Goal: Task Accomplishment & Management: Find specific page/section

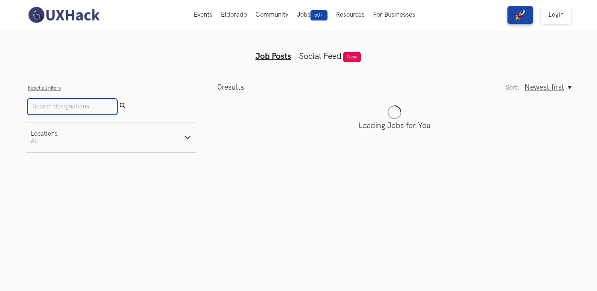
click at [83, 107] on input "Search" at bounding box center [72, 106] width 89 height 15
type input "Design"
click at [119, 108] on icon "Submit" at bounding box center [122, 105] width 6 height 6
click at [64, 110] on input "Design" at bounding box center [72, 106] width 89 height 15
click at [64, 110] on input "Search" at bounding box center [72, 106] width 89 height 15
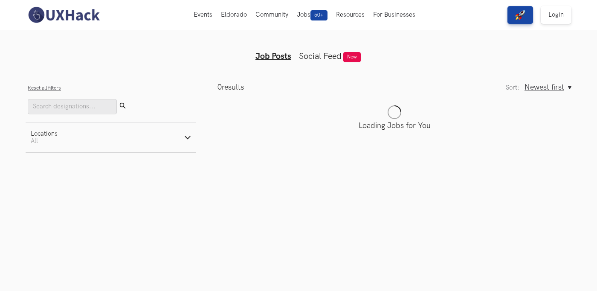
click at [326, 58] on link "Social Feed" at bounding box center [320, 56] width 43 height 10
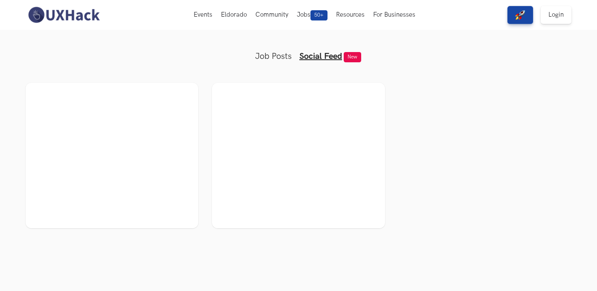
click at [274, 55] on link "Job Posts" at bounding box center [273, 56] width 37 height 10
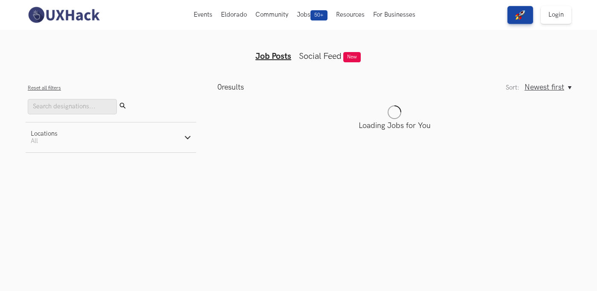
click at [55, 128] on button "Locations Active filters: All" at bounding box center [111, 137] width 171 height 30
click at [32, 164] on label "Remote" at bounding box center [48, 159] width 34 height 9
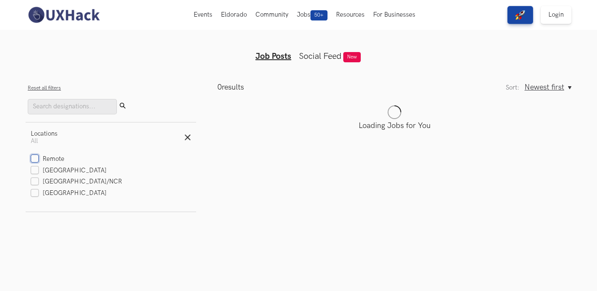
click at [32, 163] on input "Remote" at bounding box center [35, 159] width 8 height 8
checkbox input "true"
click at [32, 174] on label "[GEOGRAPHIC_DATA]" at bounding box center [69, 170] width 76 height 9
click at [32, 174] on input "[GEOGRAPHIC_DATA]" at bounding box center [35, 171] width 8 height 8
checkbox input "true"
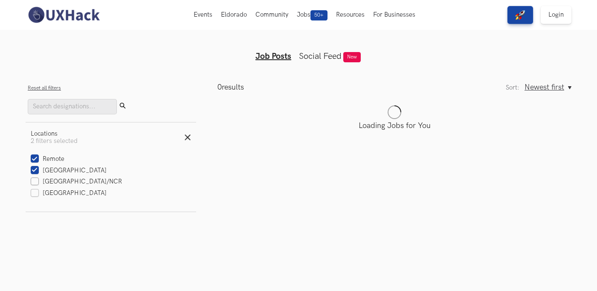
click at [34, 183] on label "[GEOGRAPHIC_DATA]/NCR" at bounding box center [76, 182] width 91 height 9
click at [34, 183] on input "[GEOGRAPHIC_DATA]/NCR" at bounding box center [35, 182] width 8 height 8
checkbox input "true"
click at [35, 195] on label "[GEOGRAPHIC_DATA]" at bounding box center [69, 193] width 76 height 9
click at [35, 195] on input "[GEOGRAPHIC_DATA]" at bounding box center [35, 193] width 8 height 8
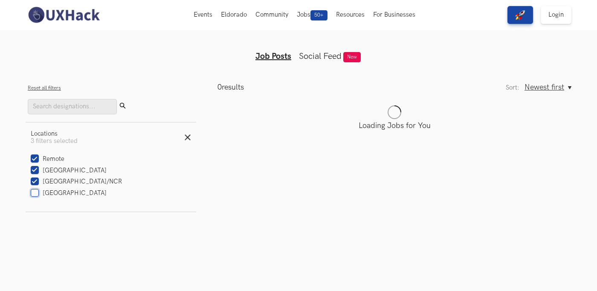
checkbox input "true"
click at [183, 96] on div "Reset all filters Submit" at bounding box center [111, 99] width 166 height 32
click at [189, 137] on icon "button" at bounding box center [187, 137] width 7 height 7
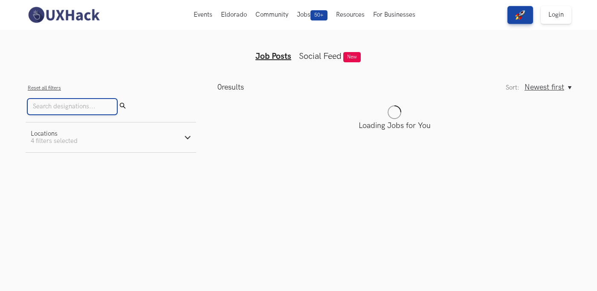
click at [89, 108] on input "Search" at bounding box center [72, 106] width 89 height 15
click at [59, 13] on img at bounding box center [64, 15] width 76 height 18
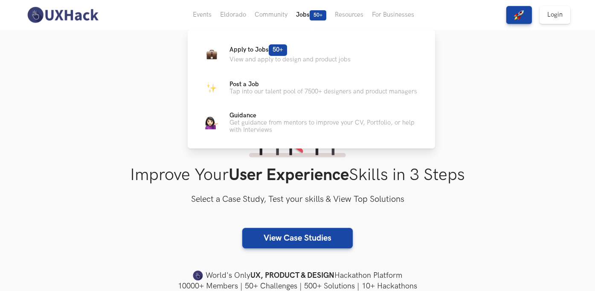
click at [299, 16] on button "Jobs 50+" at bounding box center [311, 15] width 39 height 30
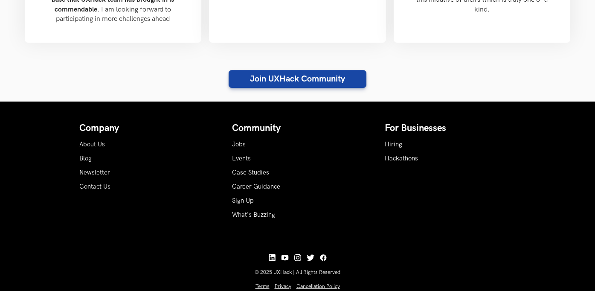
scroll to position [984, 0]
